Goal: Information Seeking & Learning: Learn about a topic

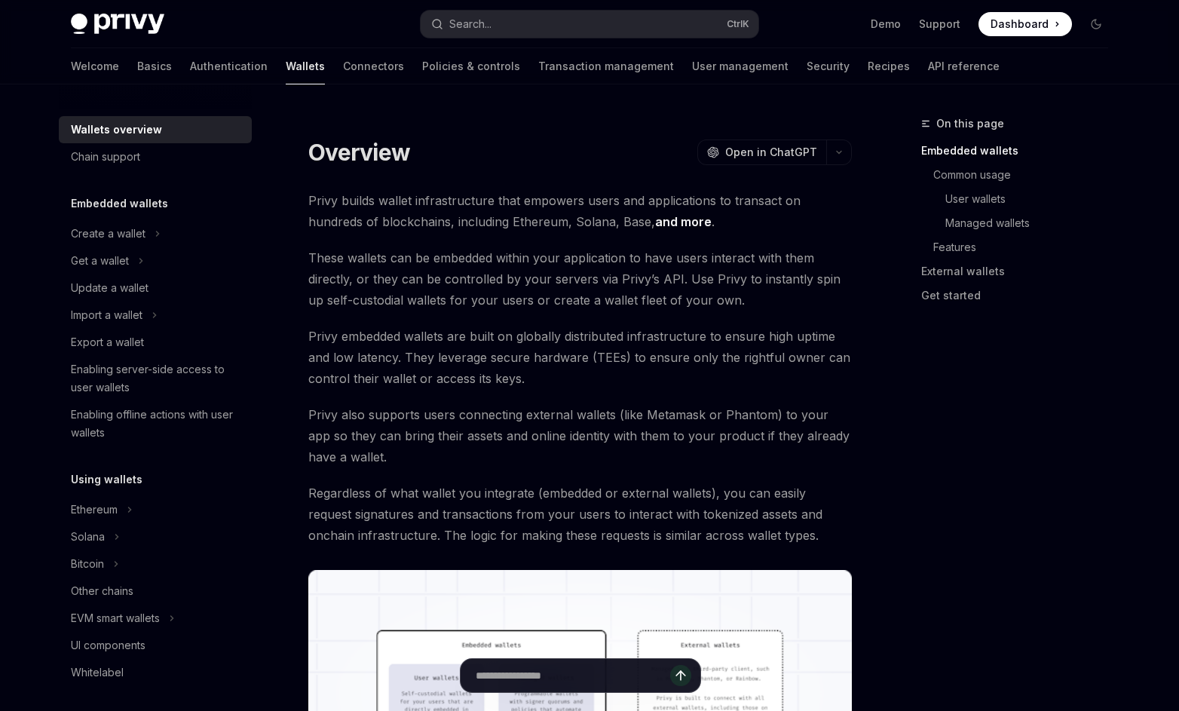
click at [595, 422] on span "Privy also supports users connecting external wallets (like Metamask or Phantom…" at bounding box center [580, 435] width 544 height 63
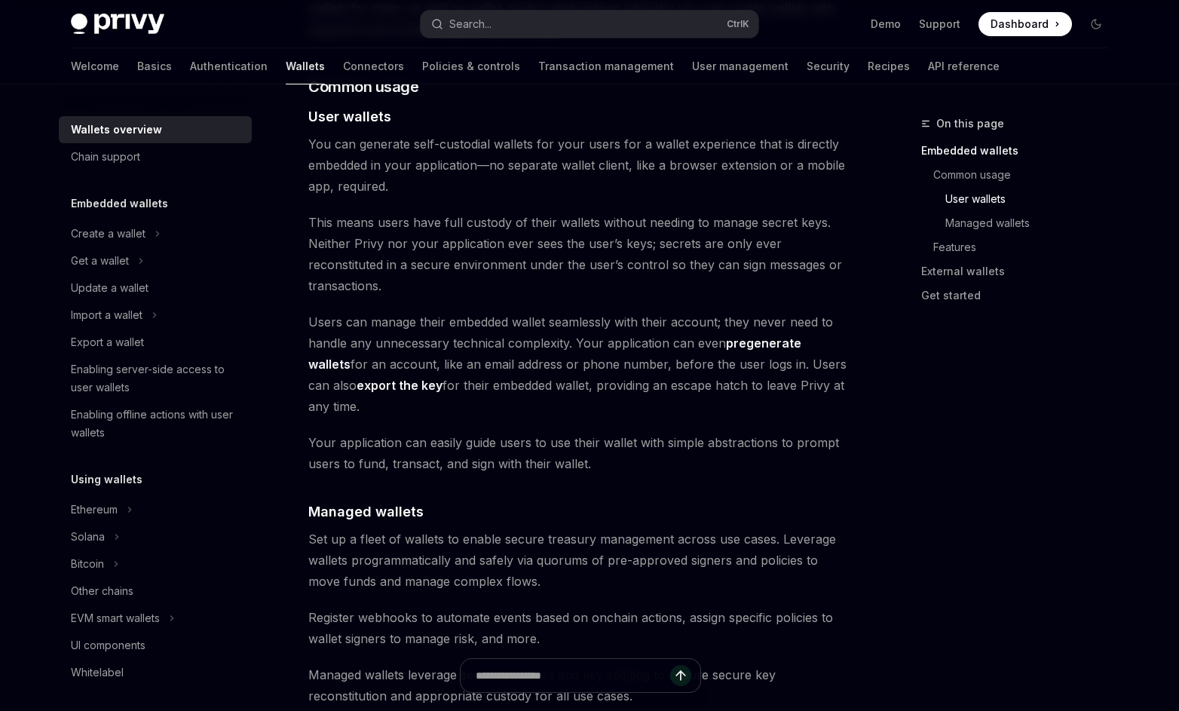
scroll to position [1056, 0]
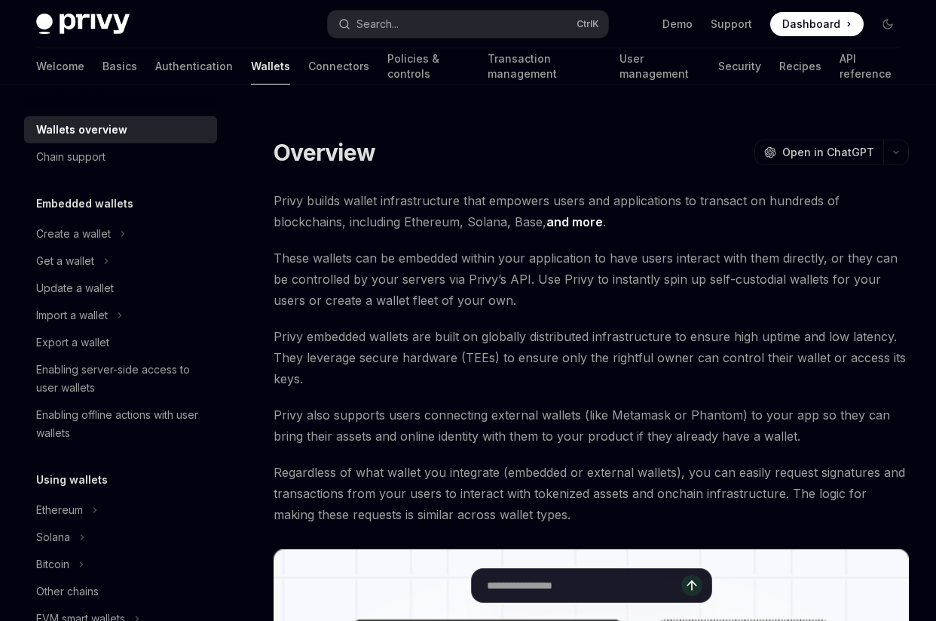
click at [636, 296] on span "These wallets can be embedded within your application to have users interact wi…" at bounding box center [592, 278] width 636 height 63
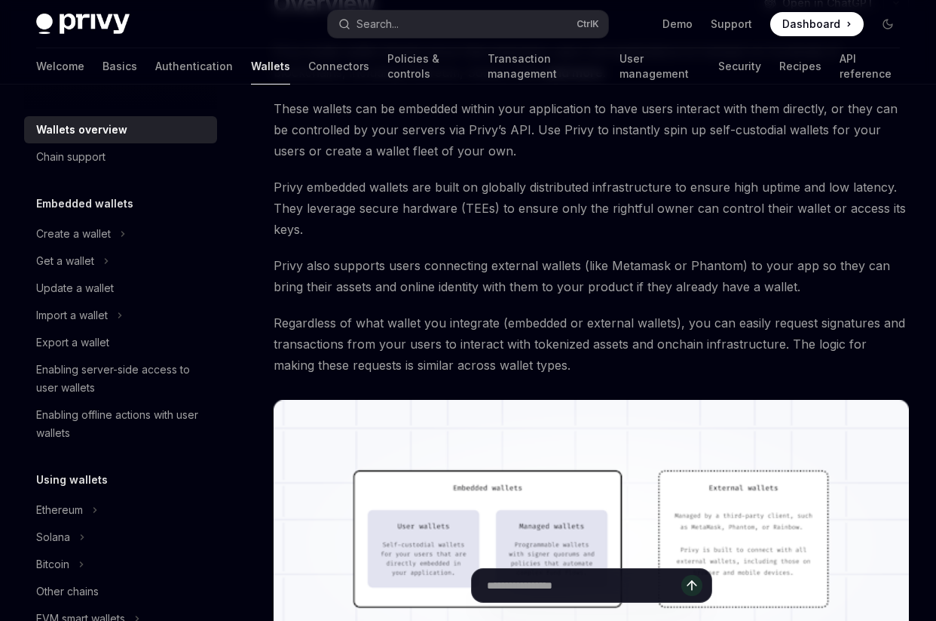
scroll to position [151, 0]
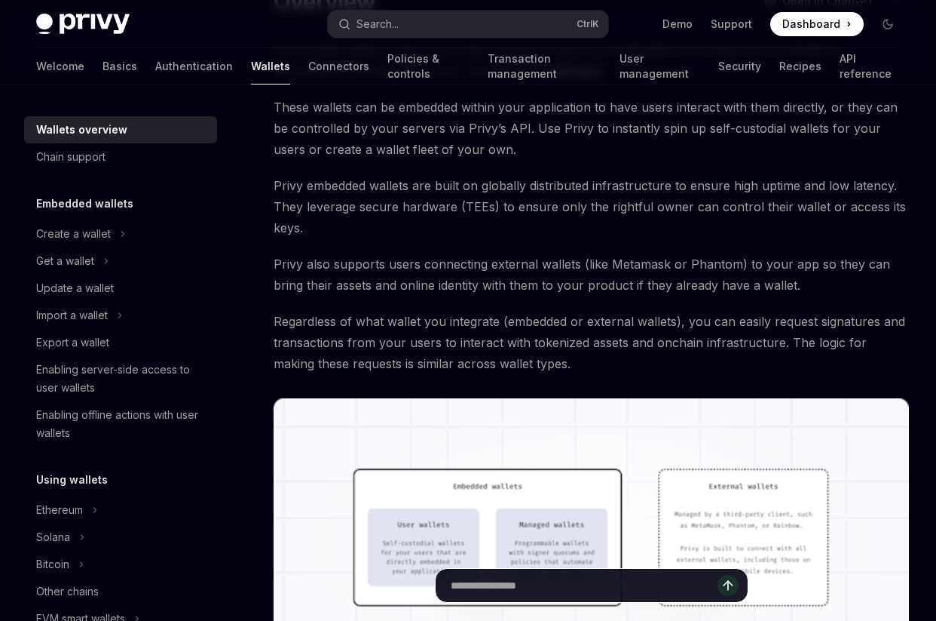
click at [594, 590] on input "text" at bounding box center [584, 585] width 267 height 33
type input "**********"
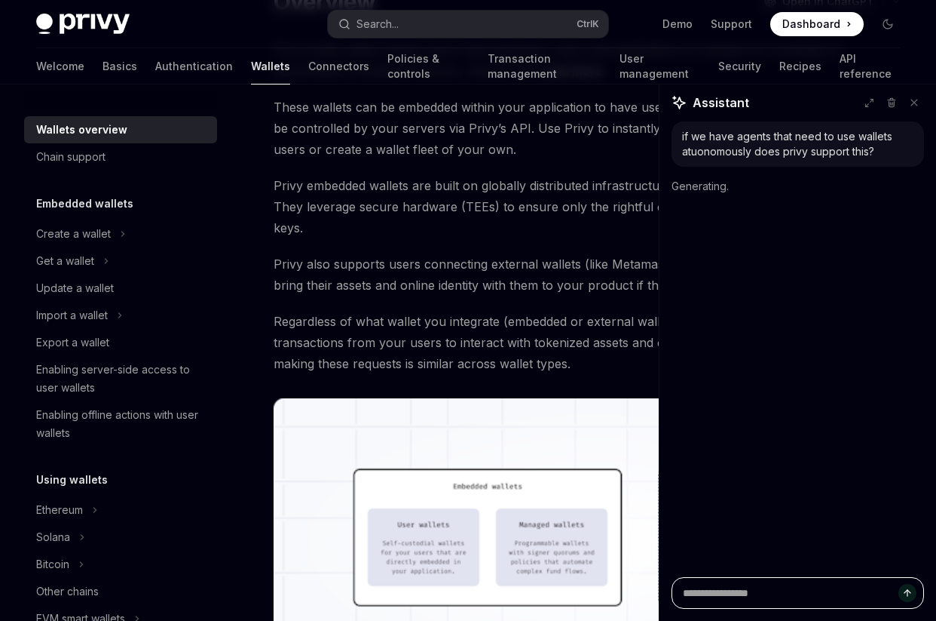
scroll to position [0, 0]
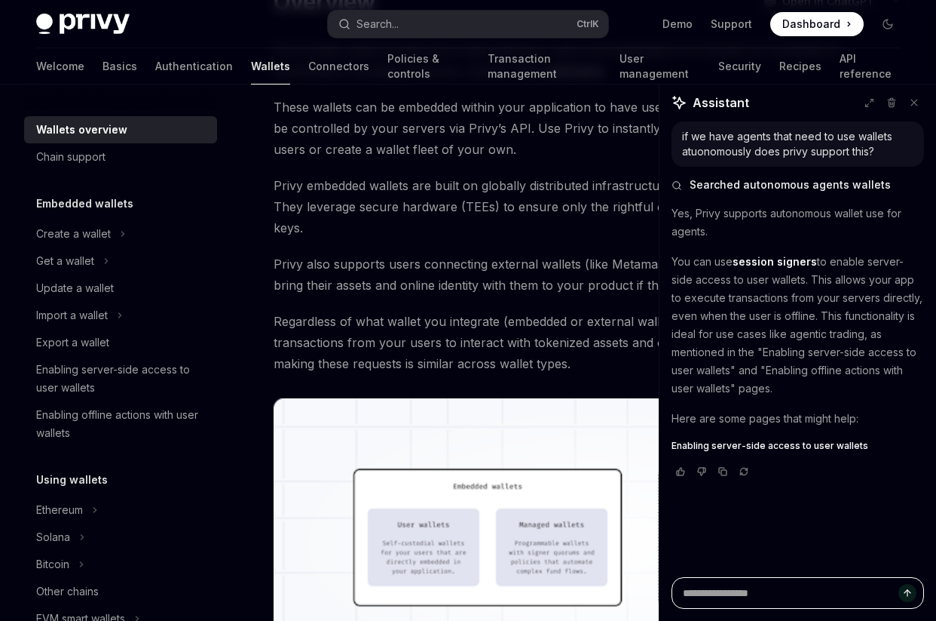
type textarea "*"
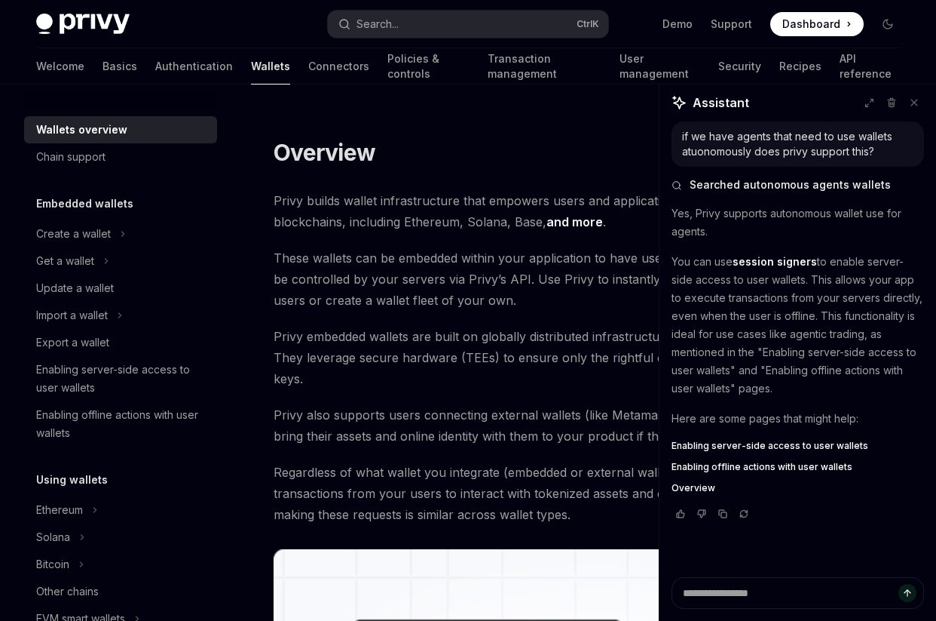
drag, startPoint x: 372, startPoint y: 146, endPoint x: 380, endPoint y: 91, distance: 54.9
click at [372, 146] on h1 "Overview" at bounding box center [325, 152] width 102 height 27
click at [81, 202] on h5 "Embedded wallets" at bounding box center [84, 204] width 97 height 18
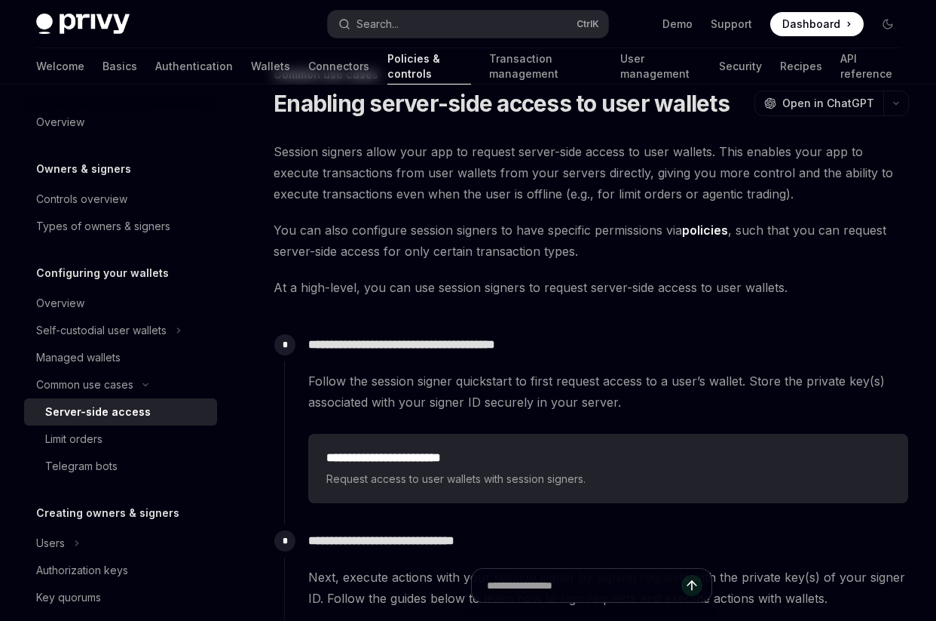
scroll to position [75, 0]
